Goal: Information Seeking & Learning: Learn about a topic

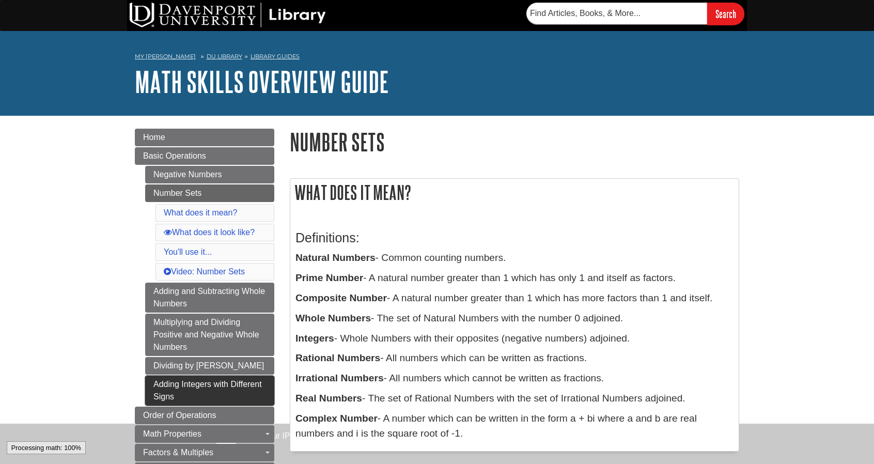
scroll to position [88, 0]
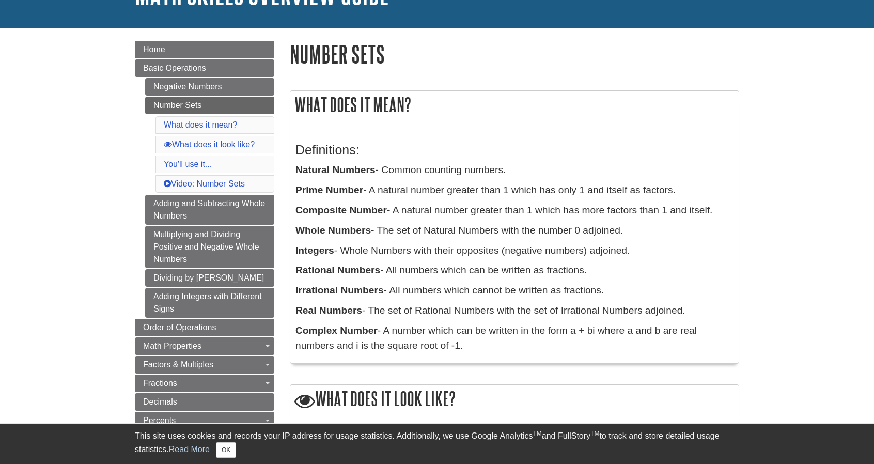
click at [514, 351] on p "Complex Number - A number which can be written in the form a + bi where a and b…" at bounding box center [515, 338] width 438 height 30
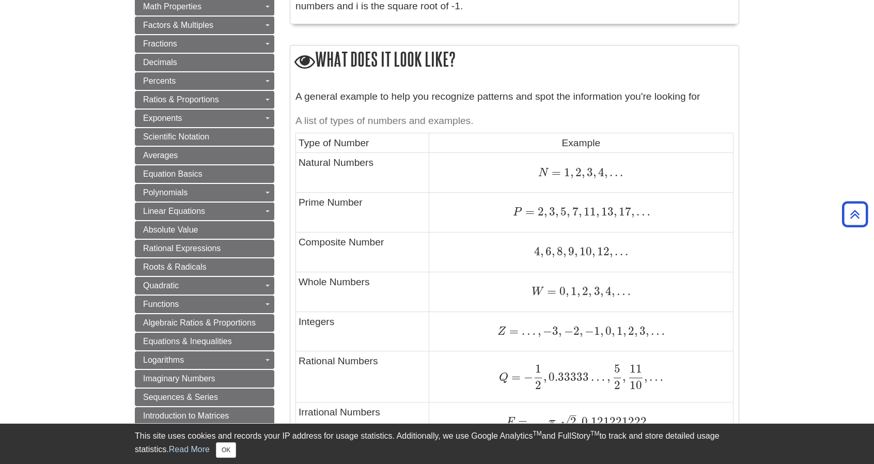
scroll to position [432, 0]
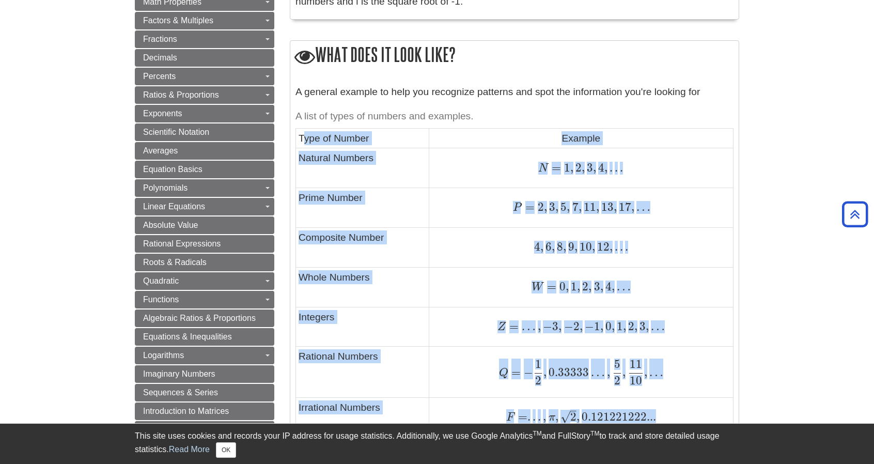
drag, startPoint x: 301, startPoint y: 135, endPoint x: 664, endPoint y: 421, distance: 462.5
click at [664, 421] on tbody "Type of Number Example Natural Numbers N = 1 , 2 , 3 , 4 , . . . N = 1 , 2 , 3 …" at bounding box center [515, 327] width 438 height 399
click at [719, 267] on td "W = 0 , 1 , 2 , 3 , 4 , … W = 0 , 1 , 2 , 3 , 4 , …" at bounding box center [581, 287] width 304 height 40
drag, startPoint x: 299, startPoint y: 134, endPoint x: 677, endPoint y: 375, distance: 448.5
click at [677, 375] on tbody "Type of Number Example Natural Numbers N = 1 , 2 , 3 , 4 , . . . N = 1 , 2 , 3 …" at bounding box center [515, 327] width 438 height 399
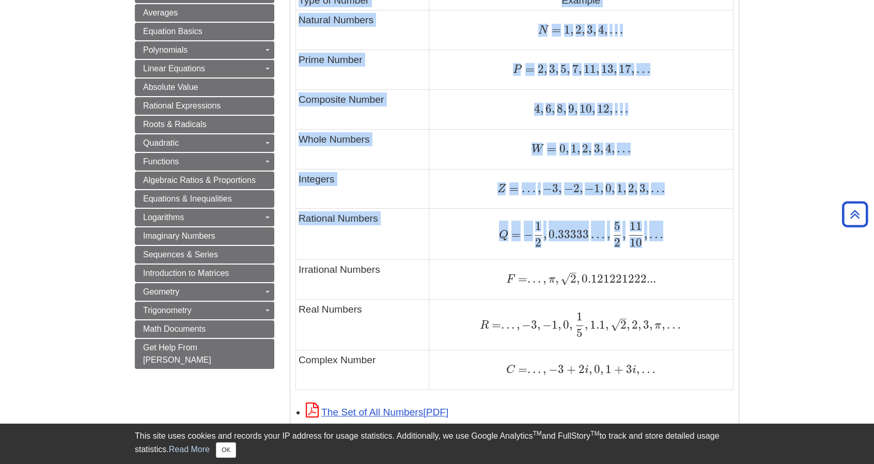
scroll to position [501, 0]
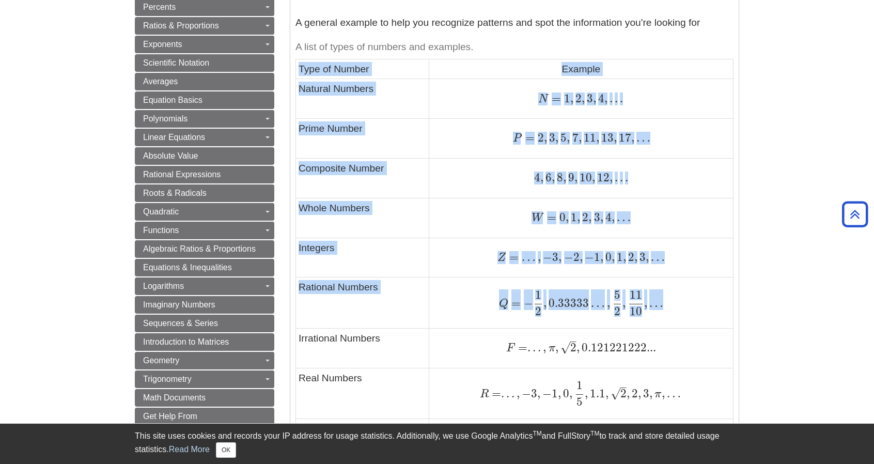
copy tbody "Type of Number Example Natural Numbers N = 1 , 2 , 3 , 4 , . . . N = 1 , 2 , 3 …"
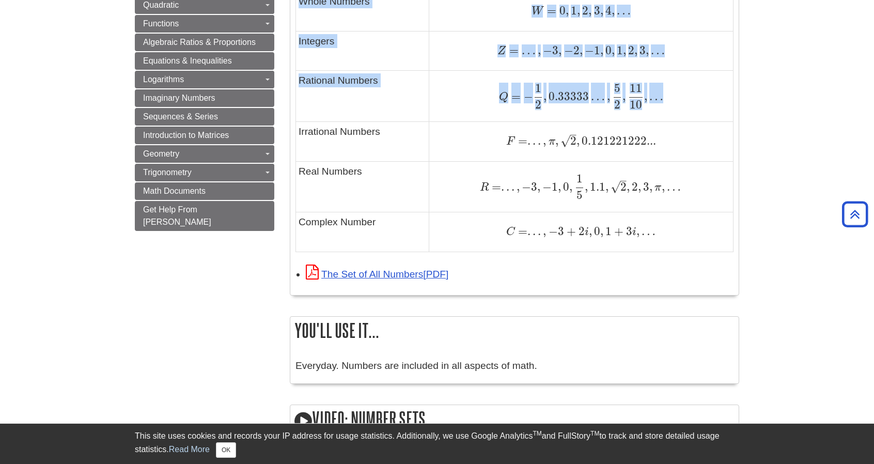
drag, startPoint x: 298, startPoint y: 130, endPoint x: 684, endPoint y: 251, distance: 404.5
click at [684, 251] on div "A general example to help you recognize patterns and spot the information you'r…" at bounding box center [515, 36] width 438 height 454
copy table "A list of types of numbers and examples. Type of Number Example Natural Numbers…"
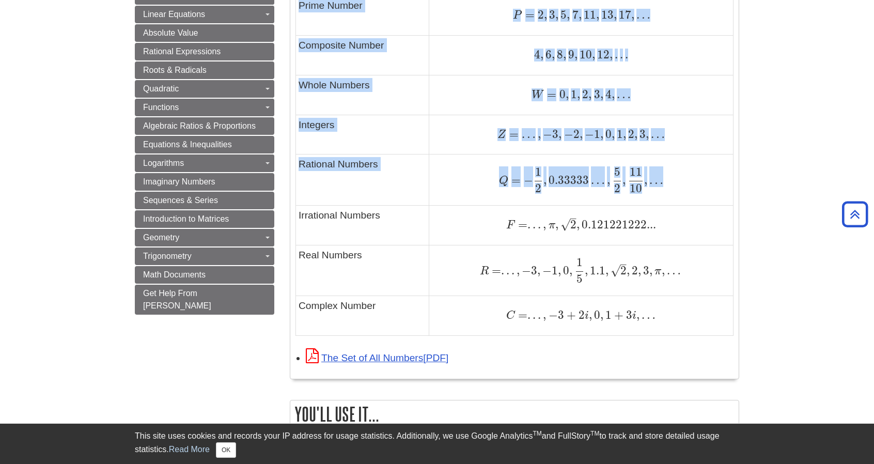
scroll to position [570, 0]
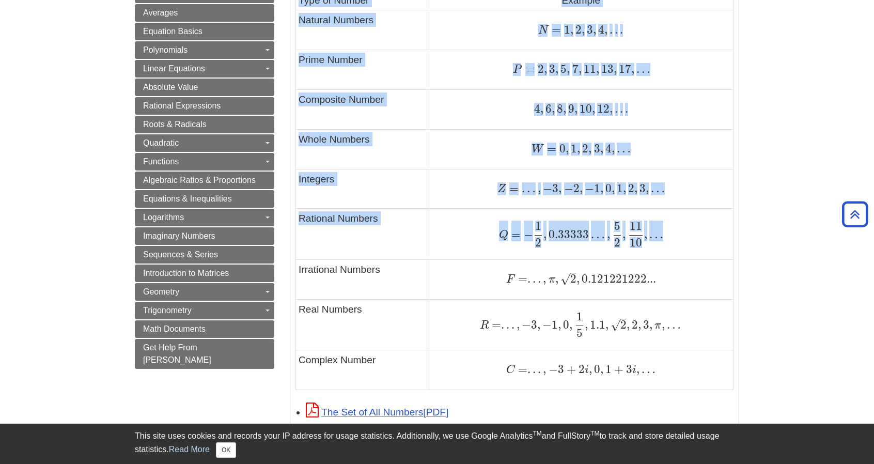
click at [717, 275] on div "F = . . . , π , 2 – √ , 0.121221222... F = . . . , π , 2 , 0.121221222..." at bounding box center [581, 279] width 299 height 14
